Goal: Task Accomplishment & Management: Manage account settings

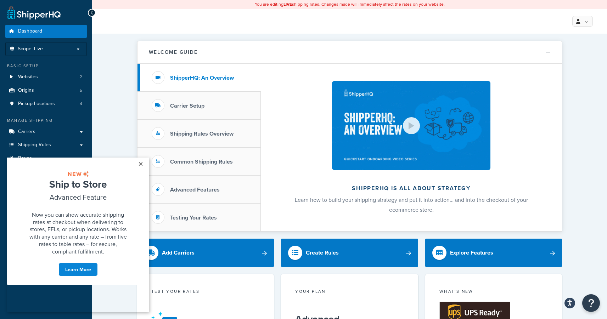
drag, startPoint x: 138, startPoint y: 164, endPoint x: 125, endPoint y: 313, distance: 149.8
click at [138, 164] on link "×" at bounding box center [140, 164] width 12 height 13
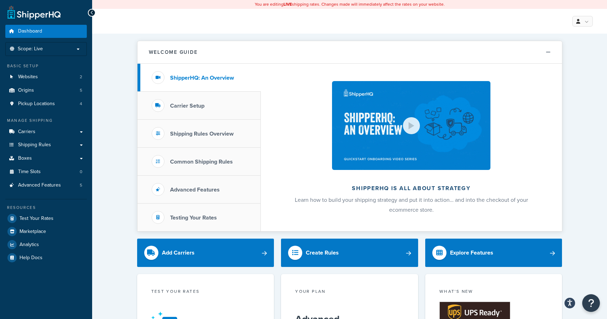
click at [41, 81] on link "Websites 2" at bounding box center [46, 77] width 82 height 13
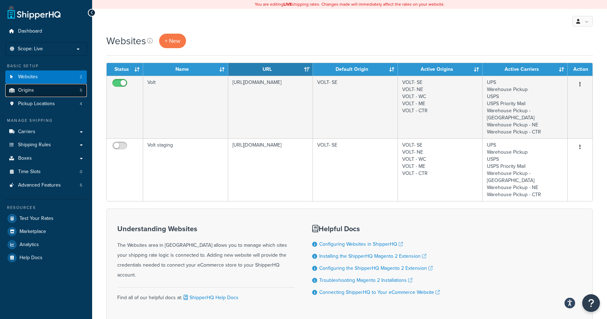
click at [42, 90] on link "Origins 5" at bounding box center [46, 90] width 82 height 13
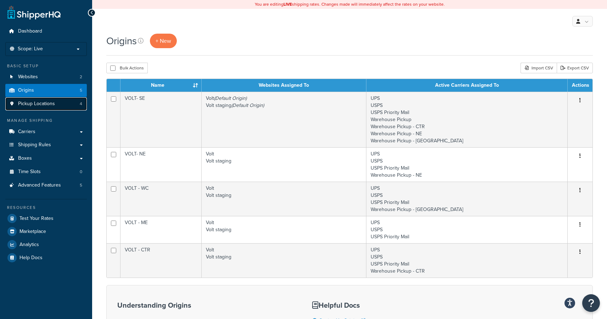
click at [40, 108] on link "Pickup Locations 4" at bounding box center [46, 103] width 82 height 13
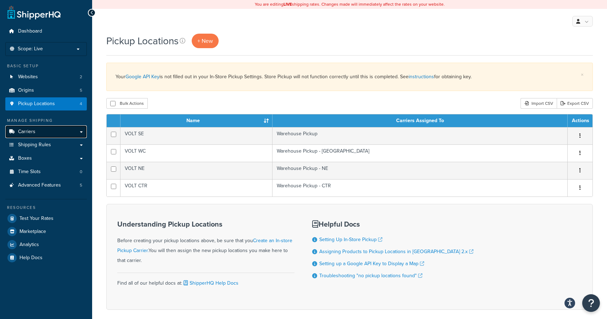
click at [33, 130] on span "Carriers" at bounding box center [26, 132] width 17 height 6
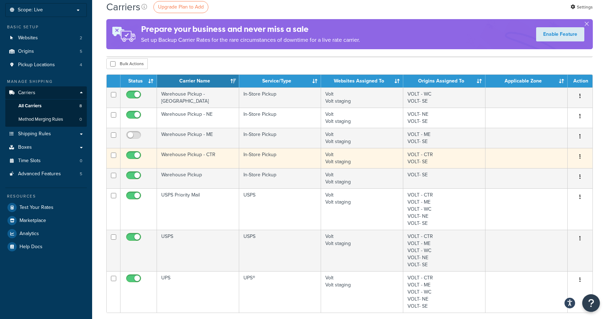
scroll to position [38, 0]
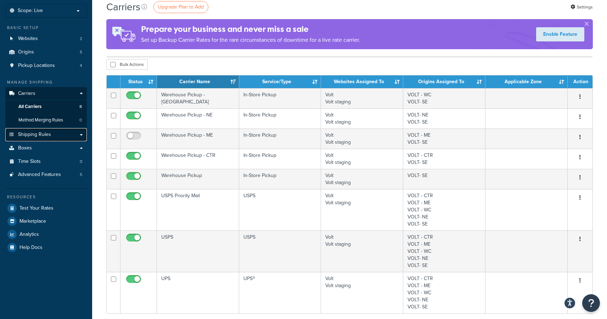
click at [51, 134] on link "Shipping Rules" at bounding box center [46, 134] width 82 height 13
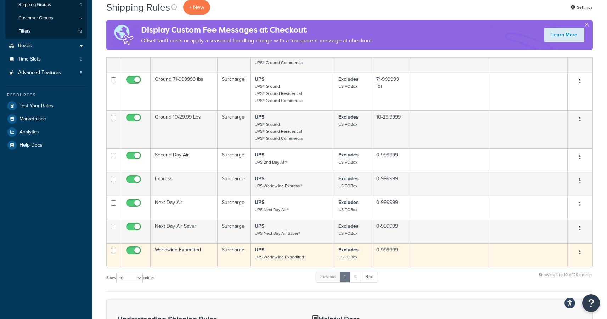
scroll to position [181, 0]
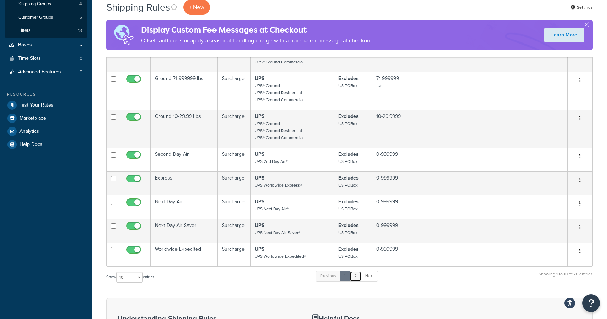
click at [357, 277] on link "2" at bounding box center [356, 276] width 12 height 11
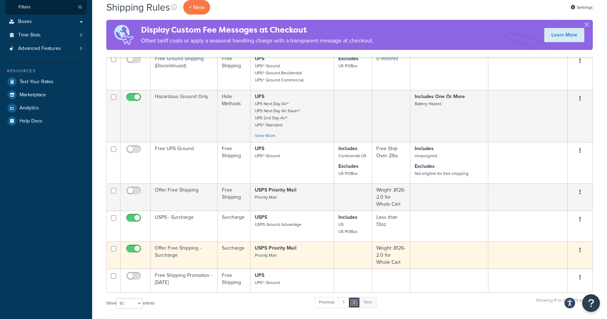
scroll to position [207, 0]
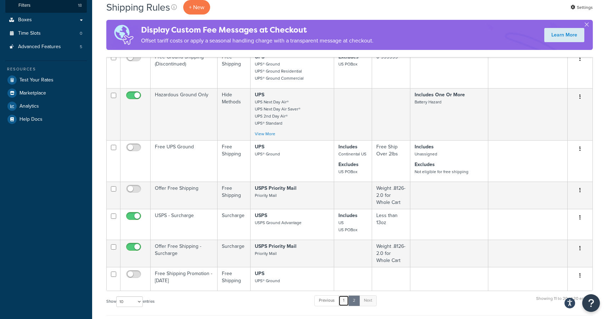
click at [347, 296] on link "1" at bounding box center [343, 301] width 11 height 11
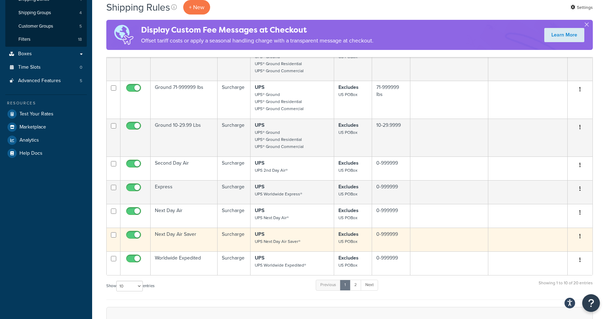
scroll to position [173, 0]
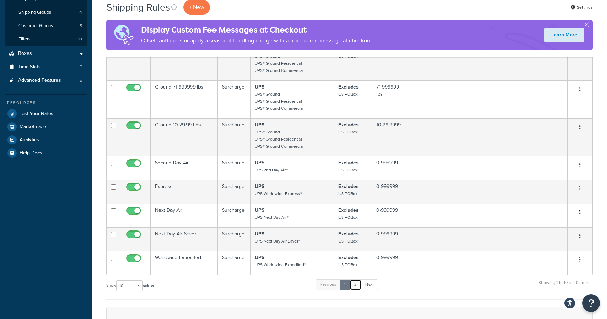
click at [358, 287] on link "2" at bounding box center [356, 285] width 12 height 11
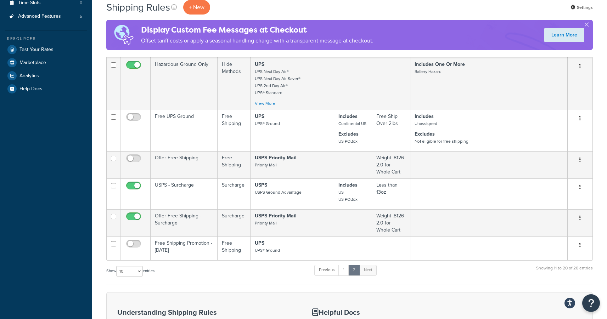
scroll to position [236, 0]
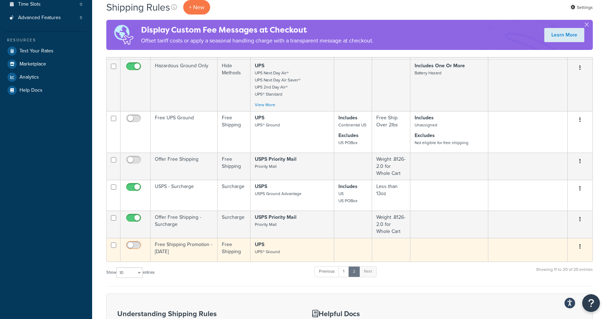
click at [134, 243] on input "checkbox" at bounding box center [134, 247] width 19 height 9
checkbox input "true"
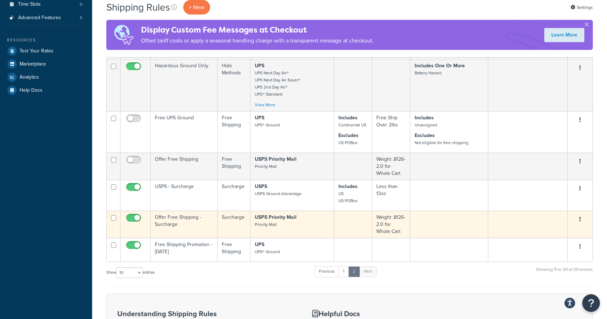
click at [132, 216] on input "checkbox" at bounding box center [134, 220] width 19 height 9
checkbox input "false"
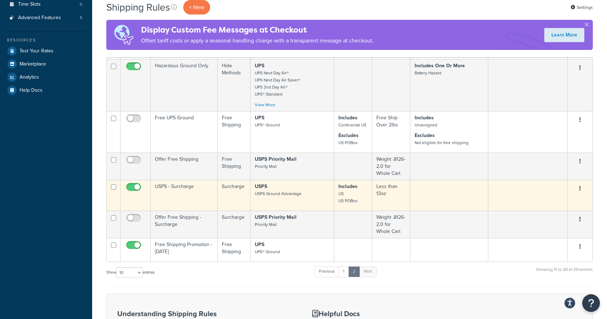
click at [137, 185] on input "checkbox" at bounding box center [134, 189] width 19 height 9
click at [133, 185] on input "checkbox" at bounding box center [134, 189] width 19 height 9
checkbox input "true"
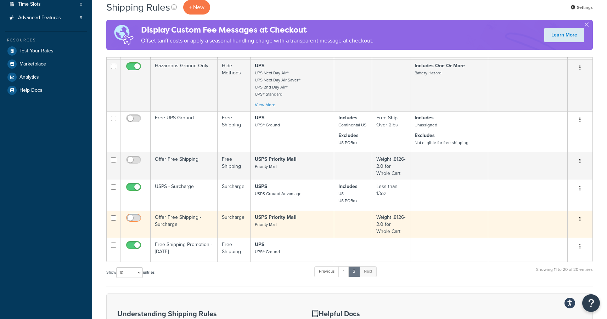
click at [133, 216] on input "checkbox" at bounding box center [134, 220] width 19 height 9
checkbox input "true"
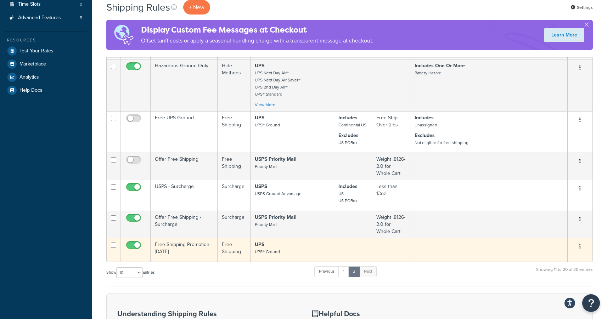
click at [133, 243] on input "checkbox" at bounding box center [134, 247] width 19 height 9
checkbox input "false"
click at [579, 241] on button "button" at bounding box center [580, 246] width 10 height 11
click at [568, 253] on link "Edit" at bounding box center [557, 260] width 56 height 15
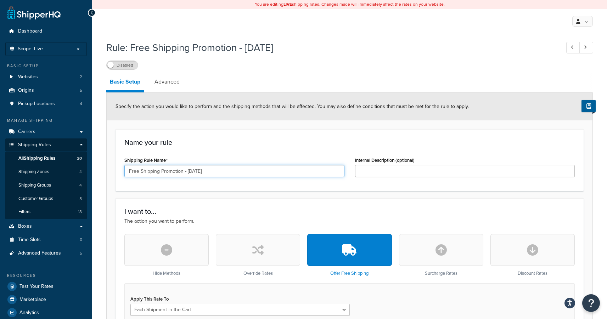
drag, startPoint x: 188, startPoint y: 174, endPoint x: 268, endPoint y: 174, distance: 79.8
click at [268, 174] on input "Free Shipping Promotion - [DATE]" at bounding box center [234, 171] width 220 height 12
type input "Free Shipping Promotion - 2025"
click at [351, 72] on div "Rule: Free Shipping Promotion - [DATE] Disabled Basic Setup Advanced Specify th…" at bounding box center [349, 300] width 487 height 526
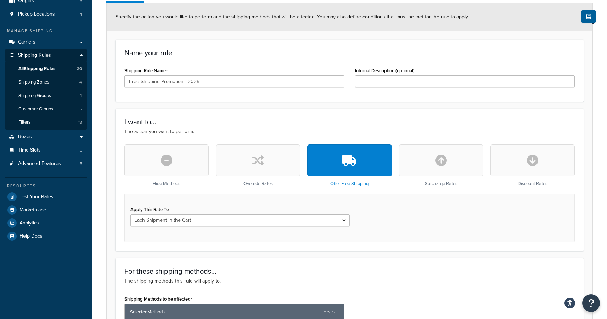
scroll to position [280, 0]
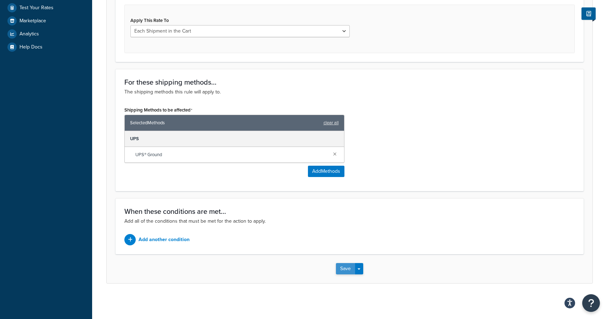
click at [340, 270] on button "Save" at bounding box center [345, 268] width 19 height 11
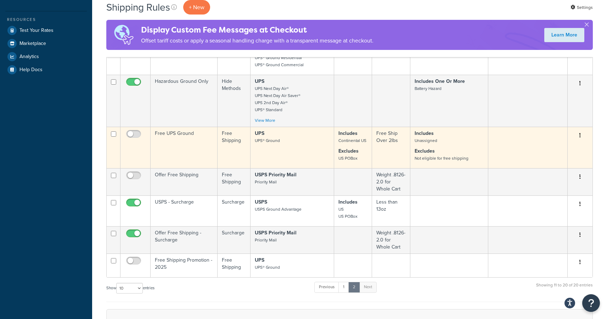
scroll to position [274, 0]
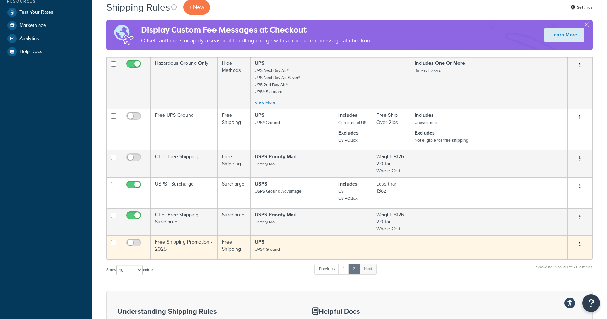
click at [581, 242] on icon "button" at bounding box center [580, 244] width 1 height 5
click at [573, 251] on link "Edit" at bounding box center [557, 258] width 56 height 15
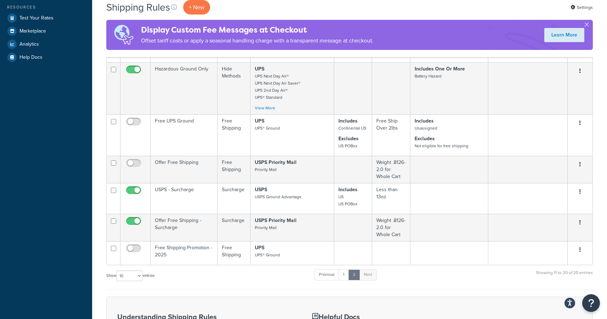
scroll to position [269, 0]
